Goal: Task Accomplishment & Management: Manage account settings

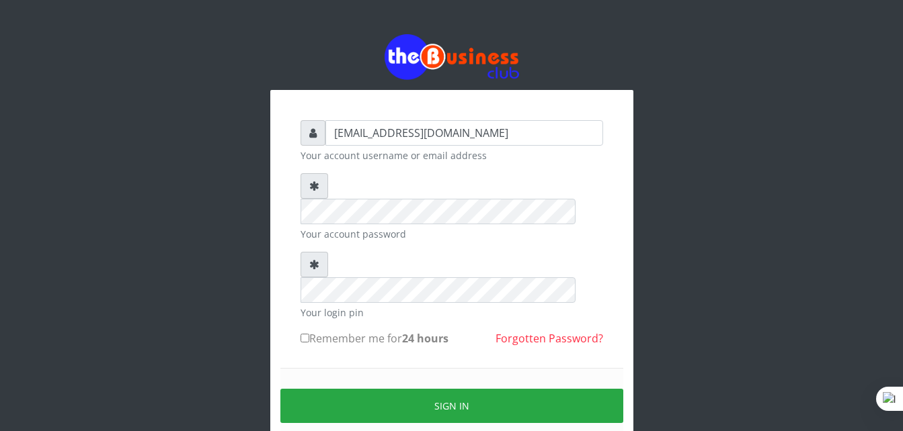
click at [304, 334] on input "Remember me for 24 hours" at bounding box center [304, 338] width 9 height 9
checkbox input "true"
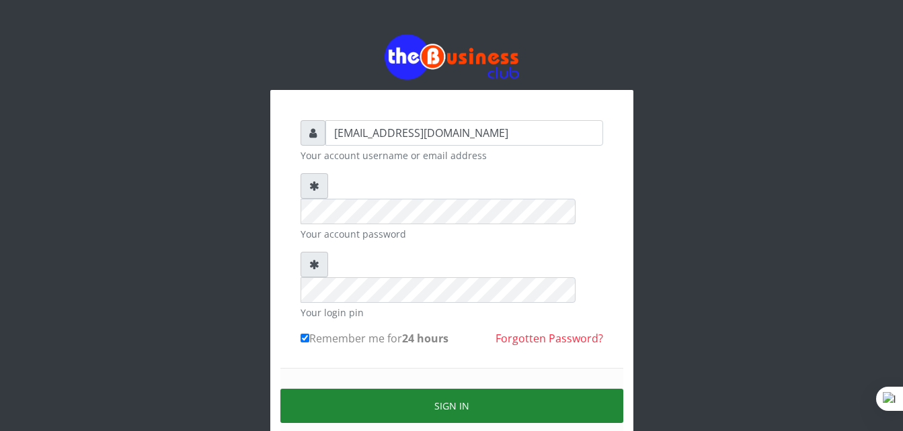
click at [402, 389] on button "Sign in" at bounding box center [451, 406] width 343 height 34
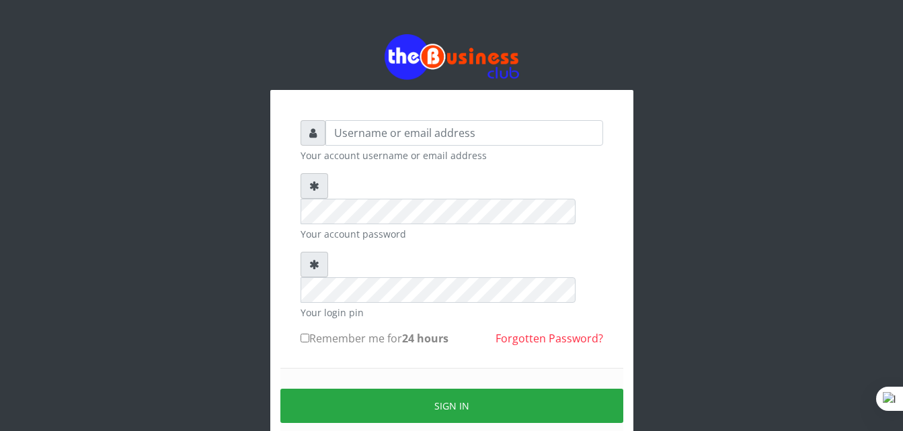
click at [427, 154] on small "Your account username or email address" at bounding box center [451, 156] width 302 height 14
click at [395, 133] on input "text" at bounding box center [464, 133] width 278 height 26
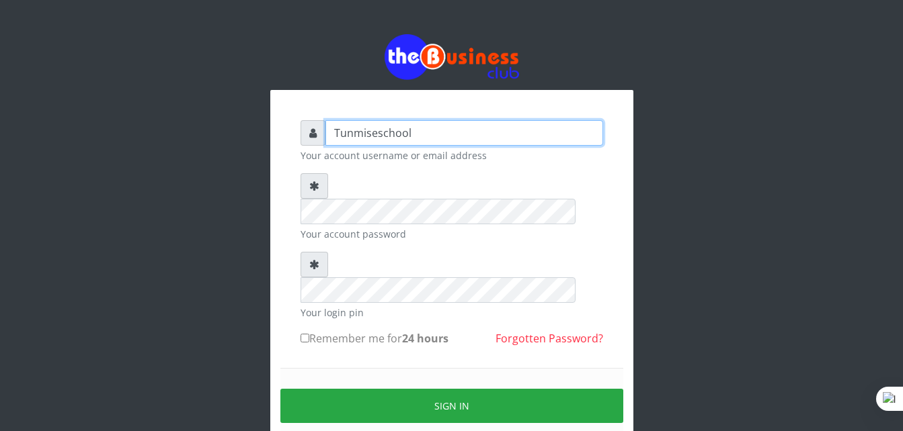
type input "Tunmiseschool"
click at [304, 334] on input "Remember me for 24 hours" at bounding box center [304, 338] width 9 height 9
checkbox input "true"
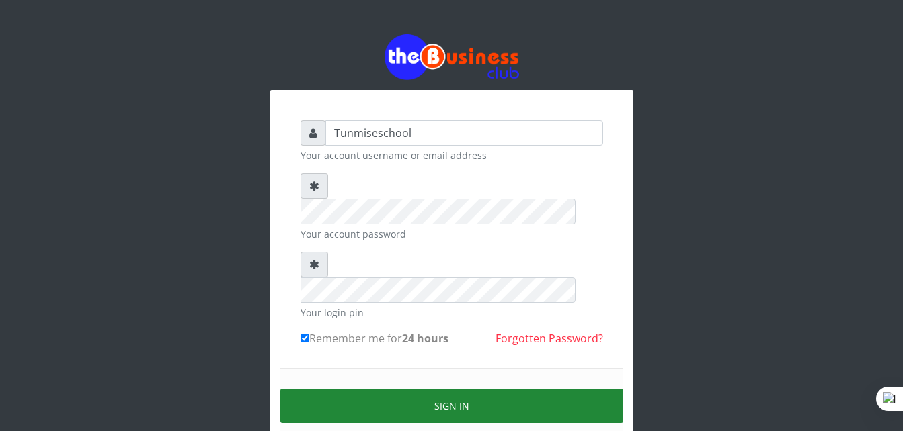
click at [428, 389] on button "Sign in" at bounding box center [451, 406] width 343 height 34
